Goal: Task Accomplishment & Management: Manage account settings

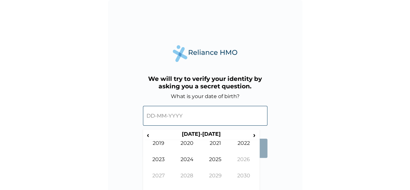
click at [266, 160] on form "What is your date of birth? ‹ [DEMOGRAPHIC_DATA]-[DEMOGRAPHIC_DATA] › [DEMOGRAP…" at bounding box center [205, 128] width 124 height 71
click at [148, 136] on span "‹" at bounding box center [148, 135] width 7 height 8
click at [220, 161] on td "1995" at bounding box center [215, 164] width 29 height 16
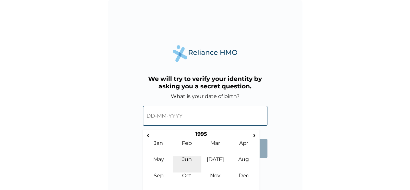
click at [184, 162] on td "Jun" at bounding box center [187, 164] width 29 height 16
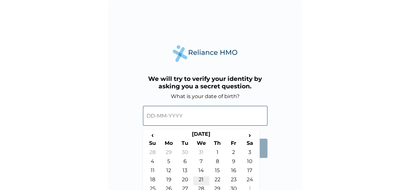
click at [204, 178] on td "21" at bounding box center [201, 180] width 16 height 9
type input "[DATE]"
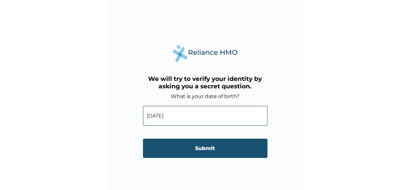
click at [215, 150] on input "Submit" at bounding box center [205, 147] width 124 height 19
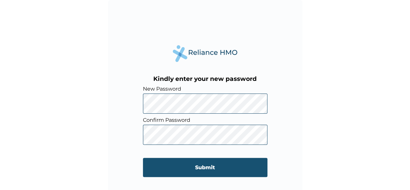
click at [218, 165] on input "Submit" at bounding box center [205, 167] width 124 height 19
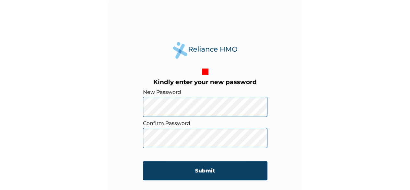
click at [126, 112] on div "Kindly enter your new password New Password Confirm Password Submit" at bounding box center [205, 97] width 195 height 195
click at [139, 138] on div "Kindly enter your new password New Password Confirm Password Submit" at bounding box center [205, 97] width 195 height 195
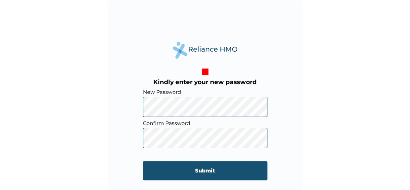
click at [194, 169] on input "Submit" at bounding box center [205, 170] width 124 height 19
